Goal: Information Seeking & Learning: Find specific fact

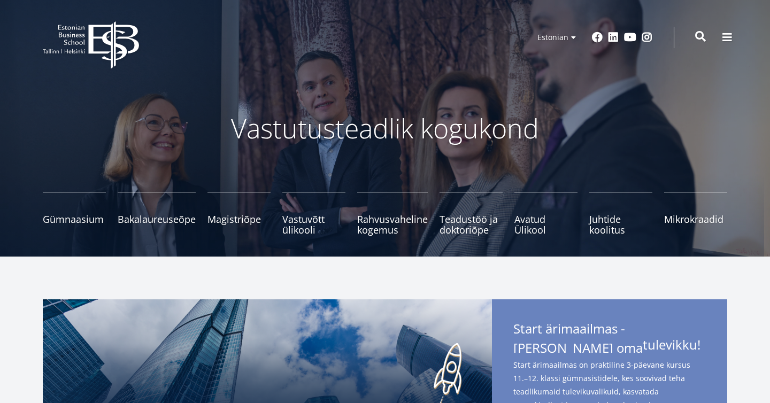
click at [700, 35] on span at bounding box center [700, 36] width 11 height 11
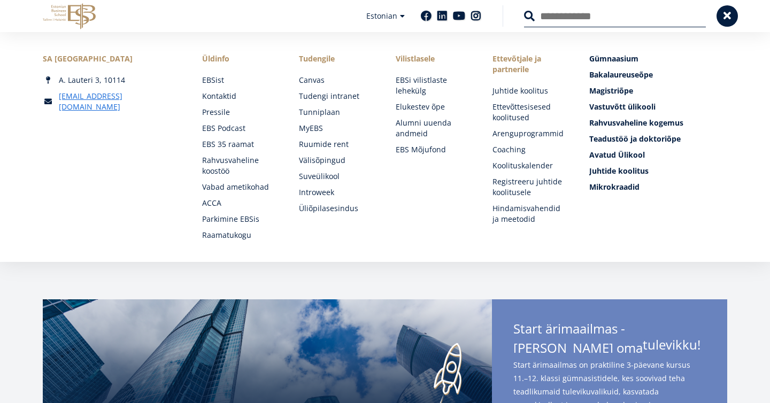
click at [652, 20] on input "Otsing" at bounding box center [615, 16] width 182 height 22
type input "**********"
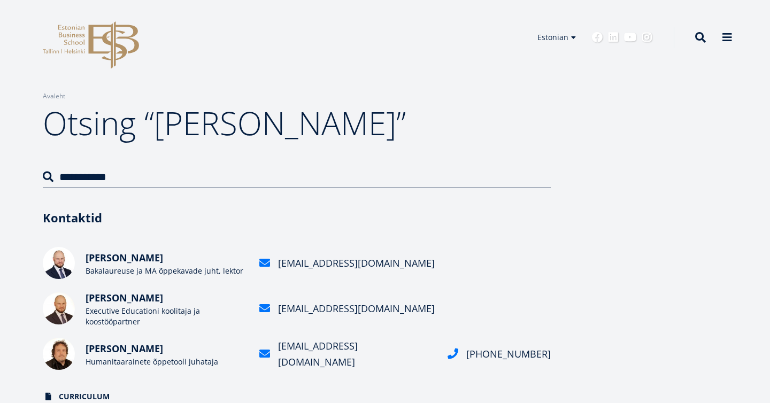
drag, startPoint x: 376, startPoint y: 265, endPoint x: 199, endPoint y: 12, distance: 309.0
